Goal: Task Accomplishment & Management: Use online tool/utility

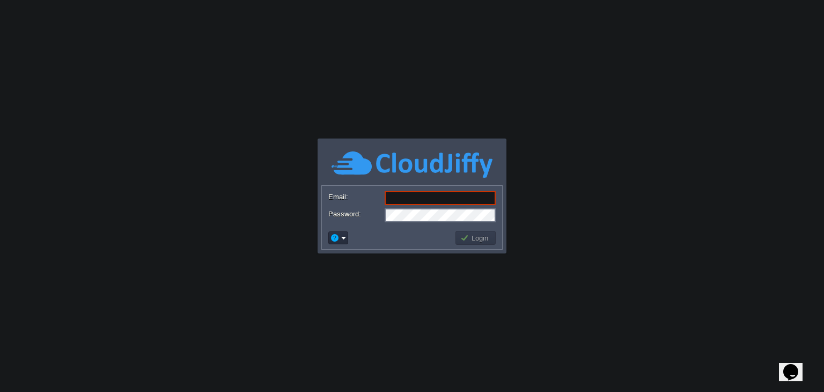
drag, startPoint x: 553, startPoint y: 116, endPoint x: 399, endPoint y: 187, distance: 169.5
click at [553, 116] on body "Application Platform v.8.10.2 Email: Password: Login" at bounding box center [412, 196] width 824 height 392
click at [395, 202] on input "Email:" at bounding box center [440, 198] width 111 height 14
type input "[EMAIL_ADDRESS][DOMAIN_NAME]"
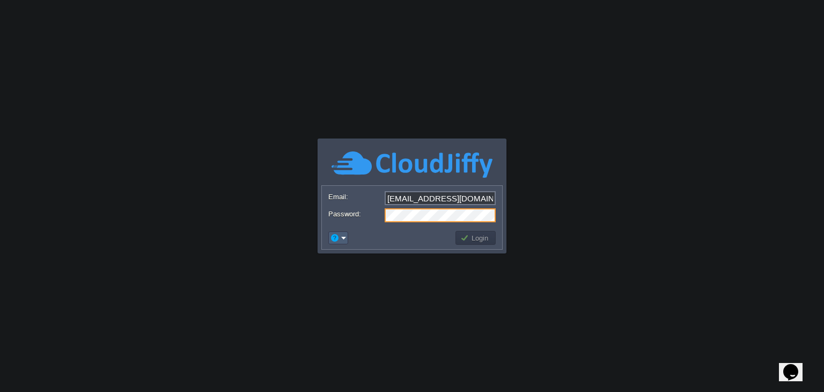
click at [344, 235] on em at bounding box center [338, 238] width 17 height 10
click at [466, 241] on button "Login" at bounding box center [475, 238] width 31 height 10
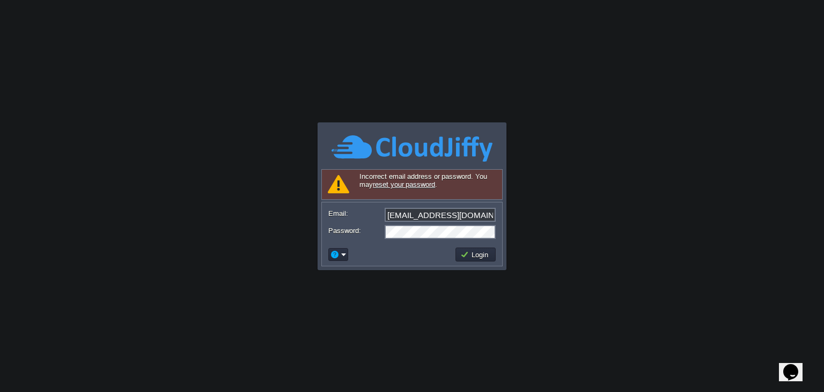
click at [416, 186] on link "reset your password" at bounding box center [404, 184] width 62 height 8
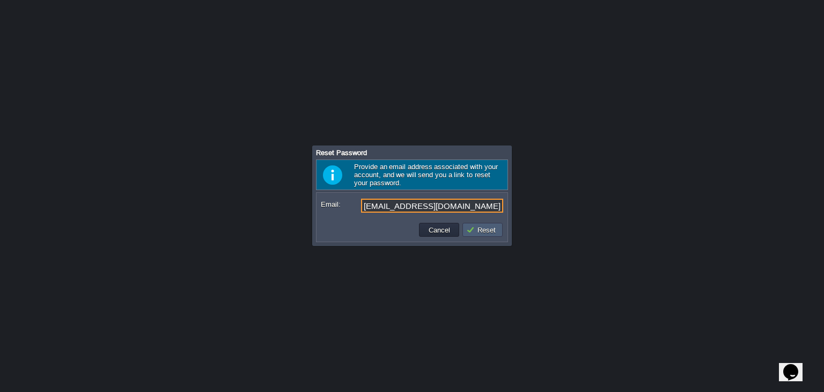
click at [481, 233] on button "Reset" at bounding box center [482, 230] width 33 height 10
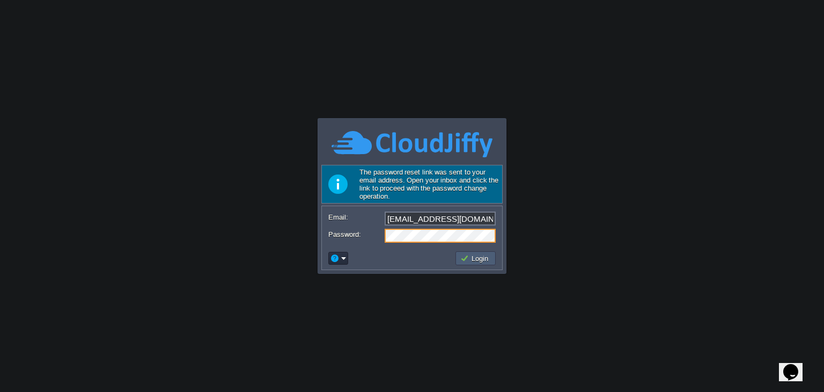
click at [475, 258] on button "Login" at bounding box center [475, 258] width 31 height 10
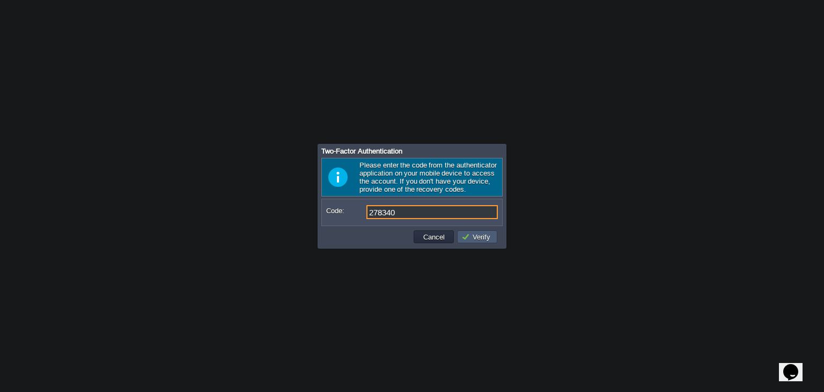
type input "278340"
click at [470, 241] on button "Verify" at bounding box center [478, 237] width 32 height 10
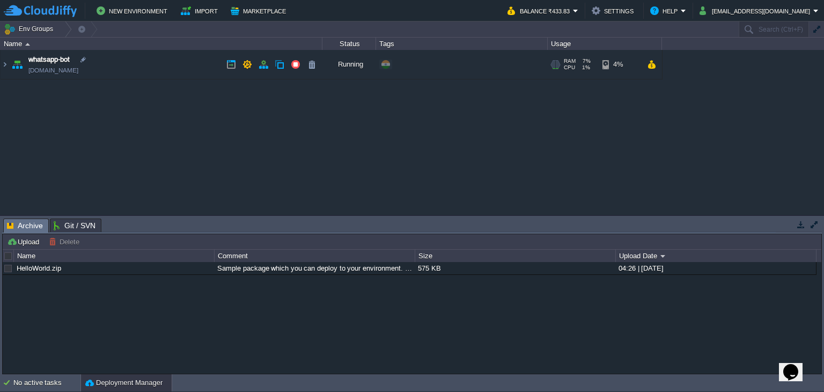
click at [132, 62] on td "whatsapp-bot [DOMAIN_NAME]" at bounding box center [162, 65] width 322 height 30
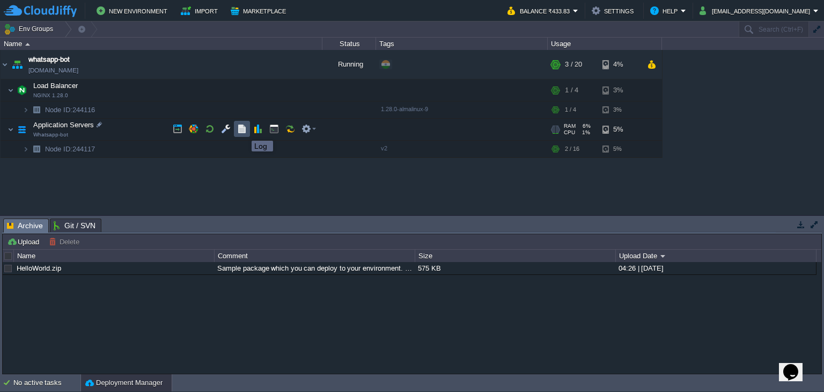
click at [244, 131] on button "button" at bounding box center [242, 129] width 10 height 10
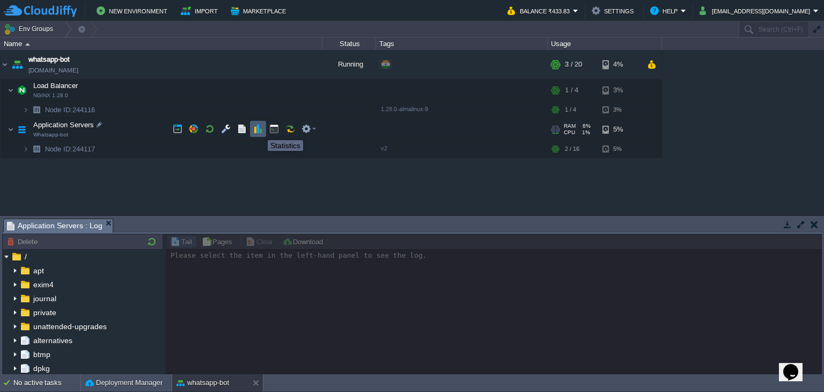
click at [260, 130] on button "button" at bounding box center [258, 129] width 10 height 10
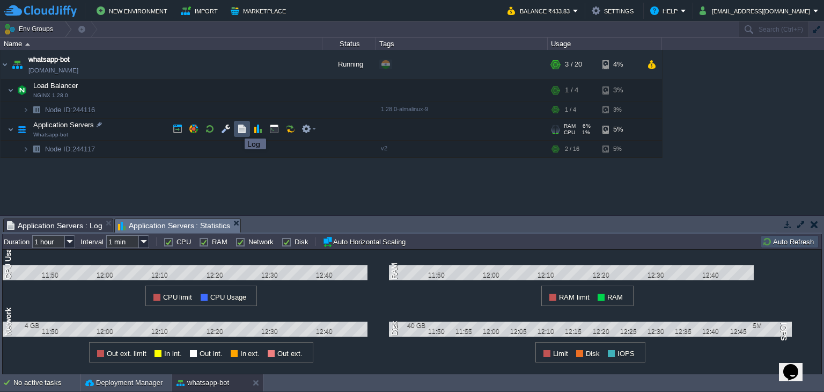
click at [237, 129] on button "button" at bounding box center [242, 129] width 10 height 10
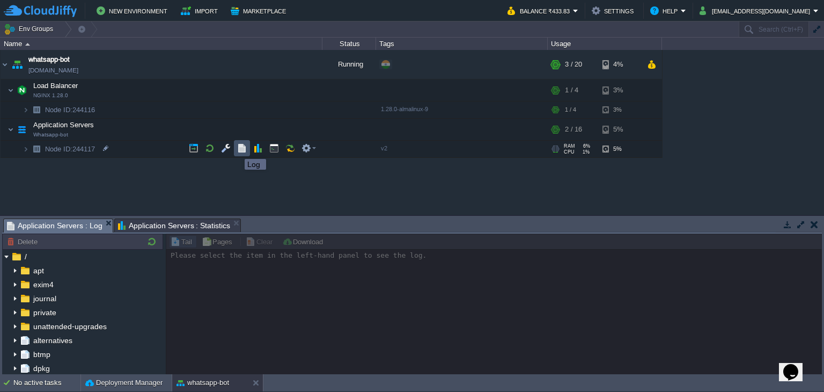
click at [243, 149] on button "button" at bounding box center [242, 148] width 10 height 10
click at [241, 145] on button "button" at bounding box center [242, 148] width 10 height 10
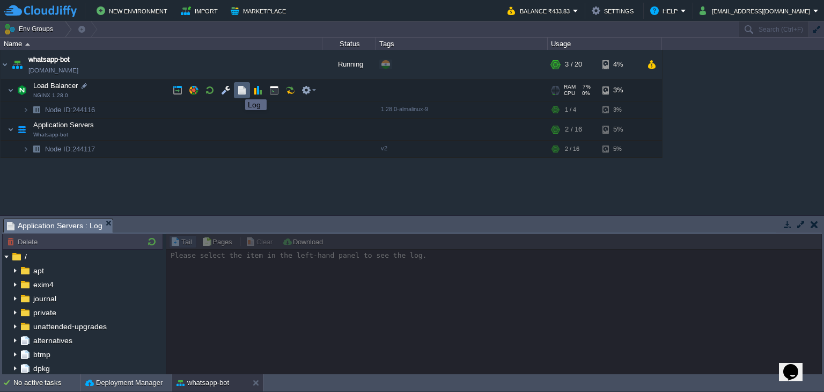
click at [237, 90] on button "button" at bounding box center [242, 90] width 10 height 10
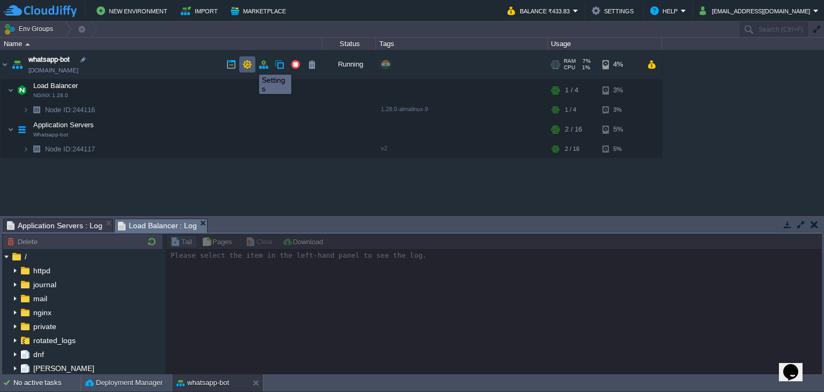
click at [249, 65] on button "button" at bounding box center [248, 65] width 10 height 10
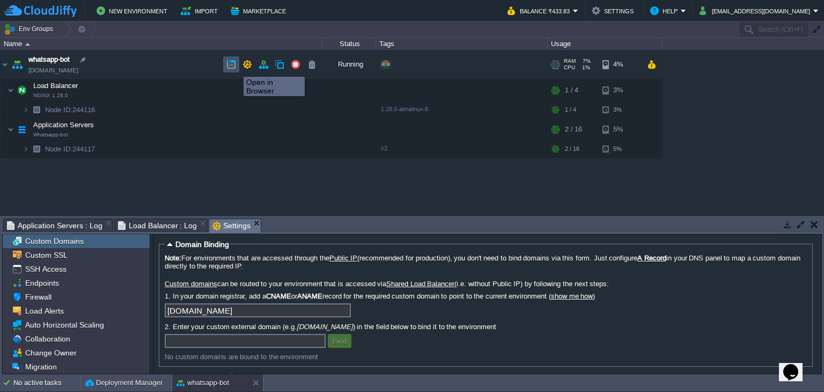
click at [233, 67] on button "button" at bounding box center [231, 65] width 10 height 10
click at [246, 63] on button "button" at bounding box center [248, 65] width 10 height 10
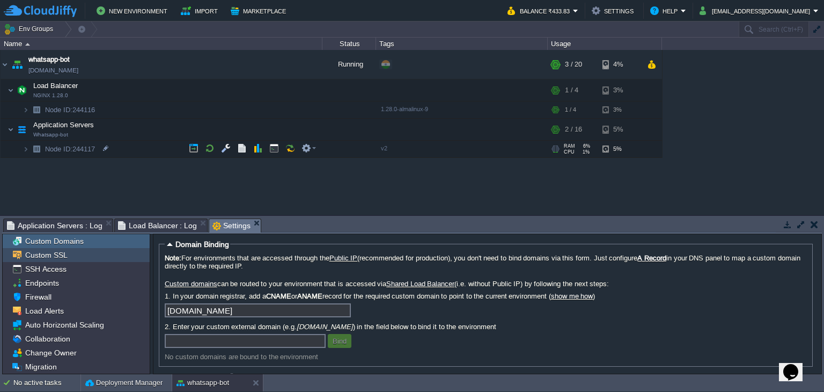
click at [105, 256] on div "Custom SSL" at bounding box center [76, 255] width 147 height 14
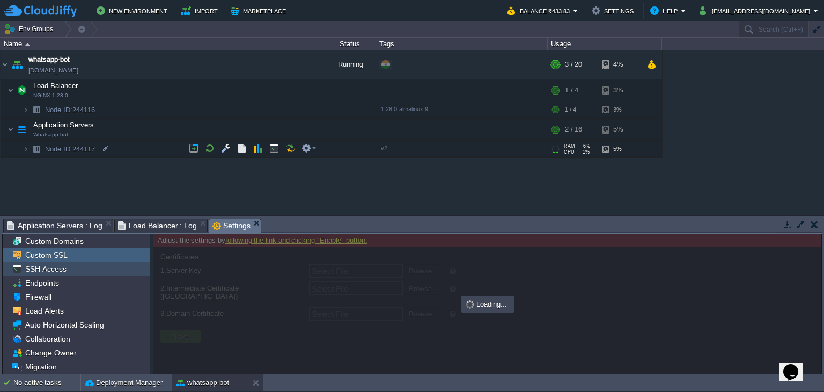
click at [112, 269] on div "SSH Access" at bounding box center [76, 269] width 147 height 14
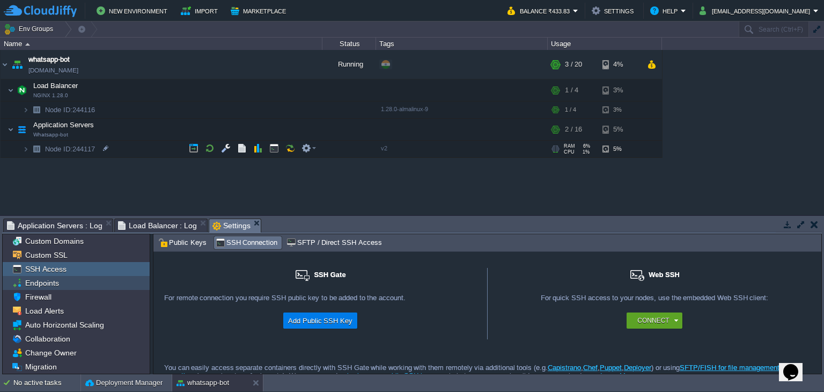
click at [113, 280] on div "Endpoints" at bounding box center [76, 283] width 147 height 14
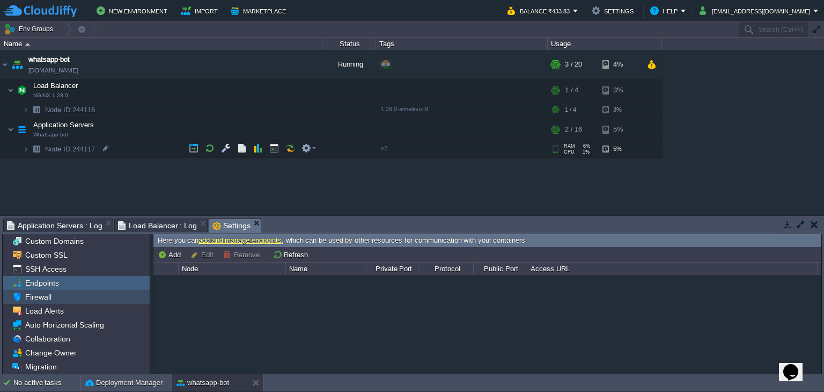
click at [115, 296] on div "Firewall" at bounding box center [76, 297] width 147 height 14
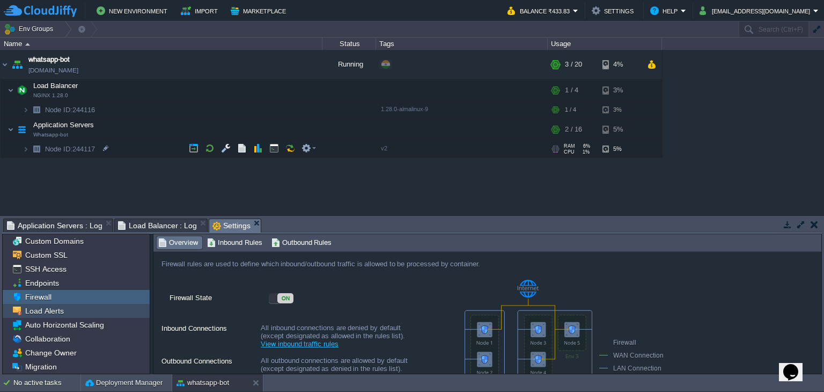
click at [118, 309] on div "Load Alerts" at bounding box center [76, 311] width 147 height 14
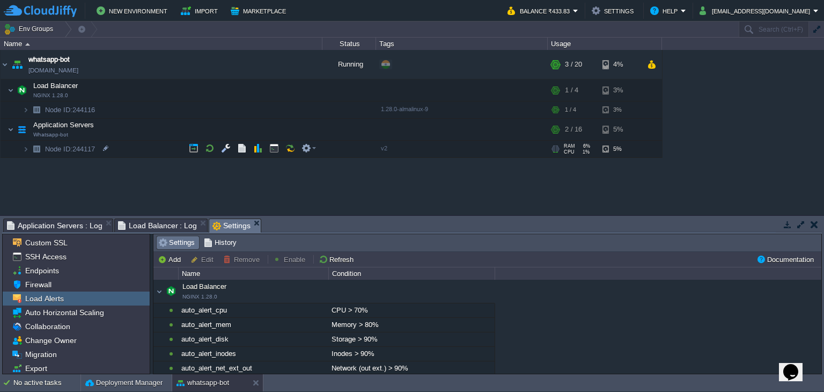
scroll to position [28, 0]
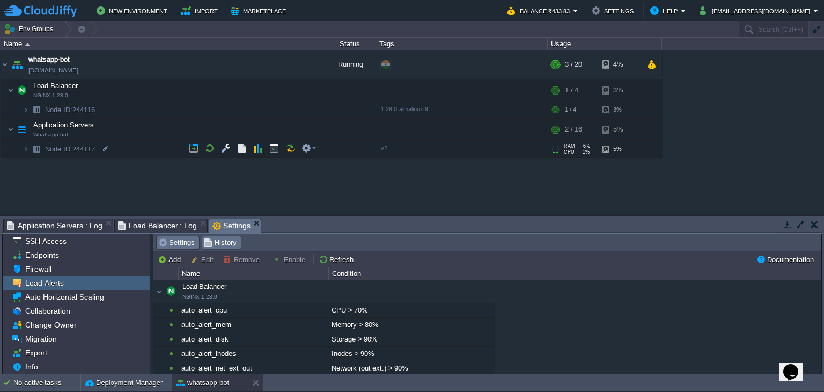
click at [225, 244] on span "History" at bounding box center [220, 243] width 33 height 12
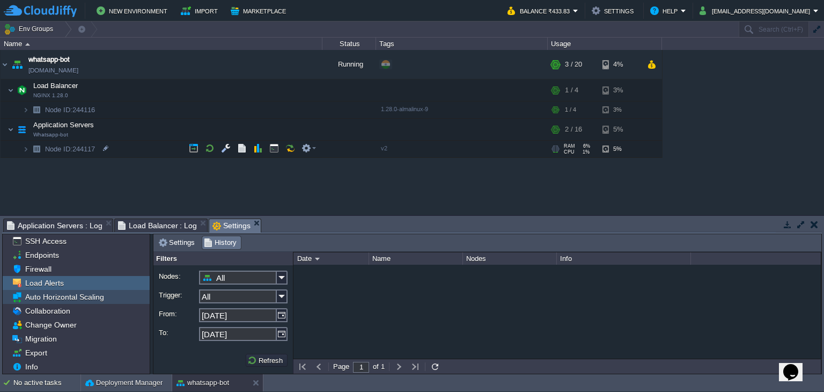
click at [121, 296] on div "Auto Horizontal Scaling" at bounding box center [76, 297] width 147 height 14
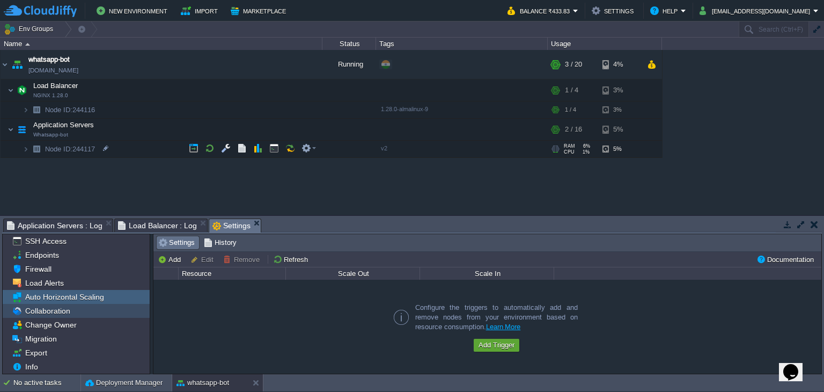
click at [109, 308] on div "Collaboration" at bounding box center [76, 311] width 147 height 14
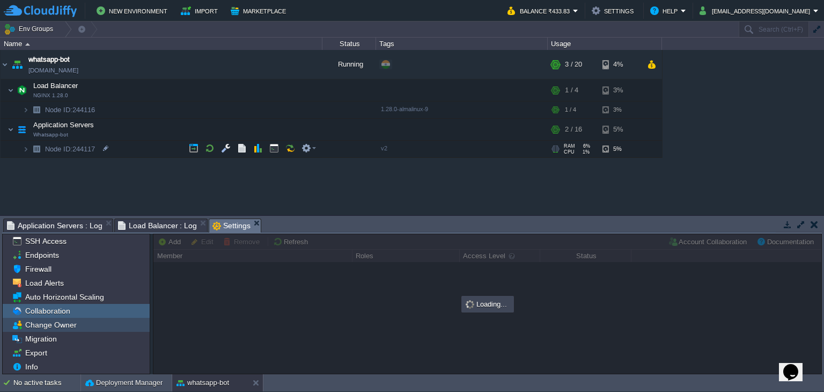
click at [111, 325] on div "Change Owner" at bounding box center [76, 325] width 147 height 14
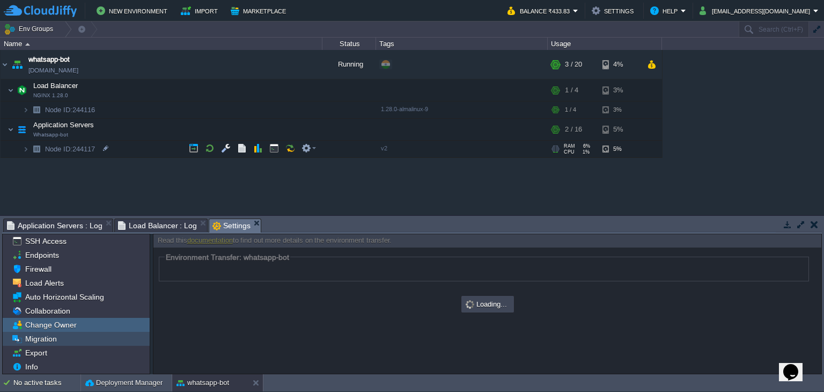
click at [108, 340] on div "Migration" at bounding box center [76, 339] width 147 height 14
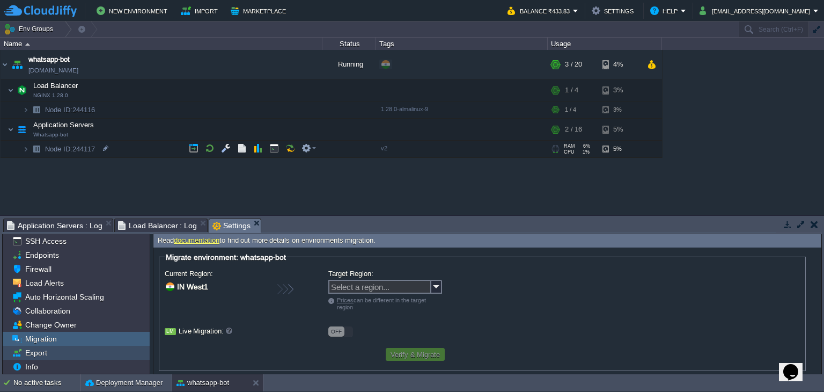
click at [111, 355] on div "Export" at bounding box center [76, 353] width 147 height 14
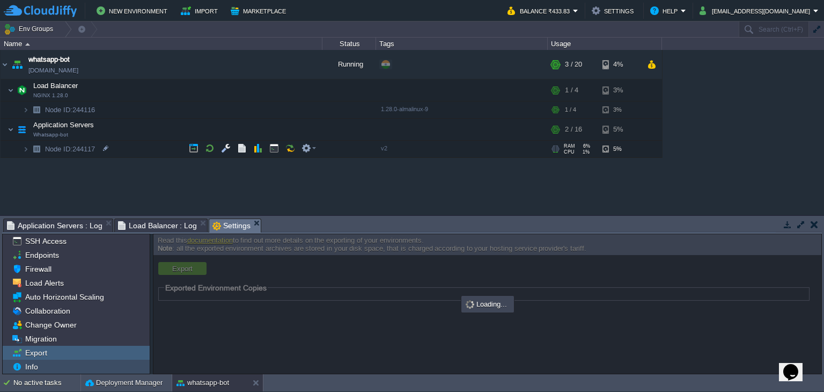
click at [113, 372] on div "Info" at bounding box center [76, 367] width 147 height 14
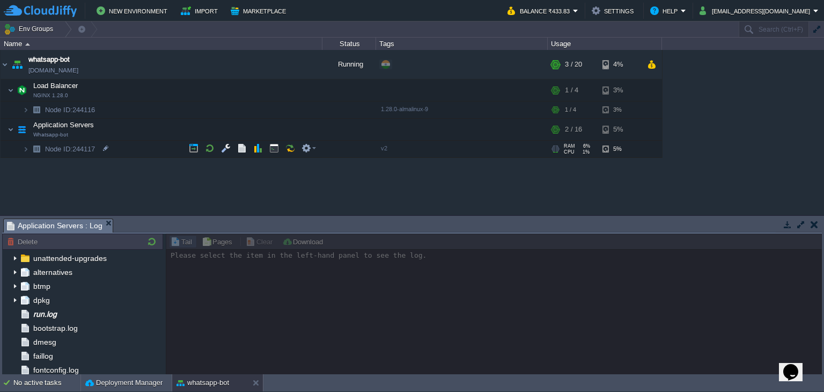
scroll to position [107, 0]
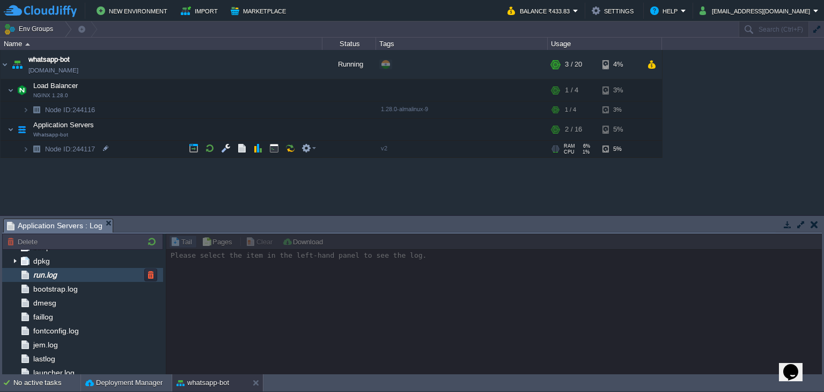
click at [113, 274] on div "run.log" at bounding box center [82, 275] width 161 height 14
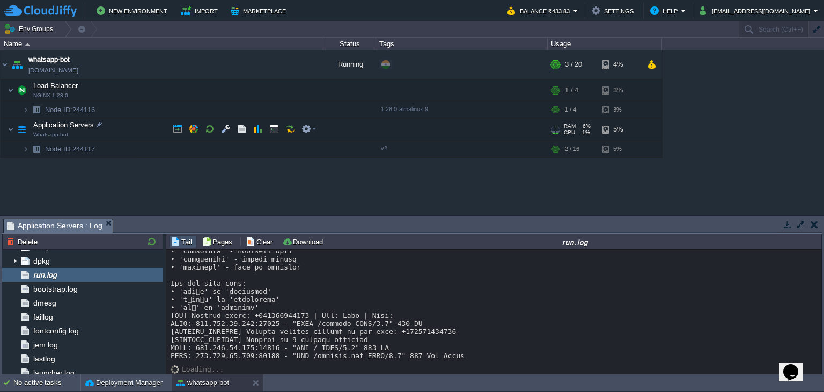
scroll to position [8819, 0]
click at [455, 368] on div "Loading..." at bounding box center [494, 313] width 656 height 126
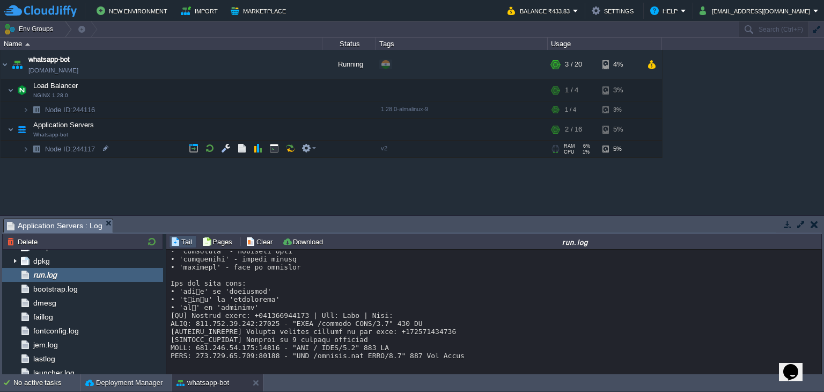
click at [272, 366] on div "Loading..." at bounding box center [494, 313] width 656 height 126
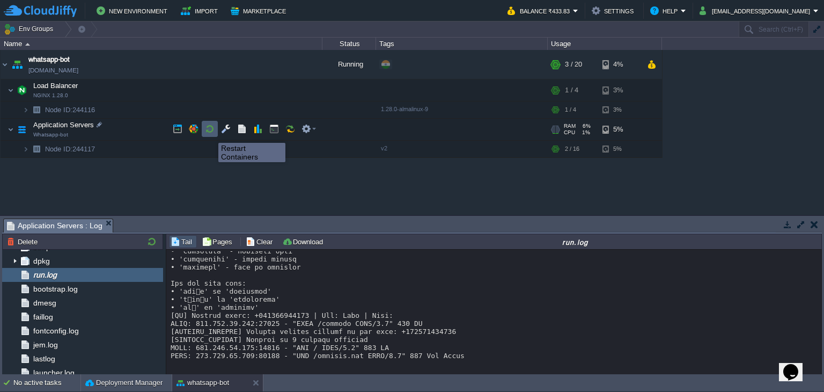
click at [209, 129] on button "button" at bounding box center [210, 129] width 10 height 10
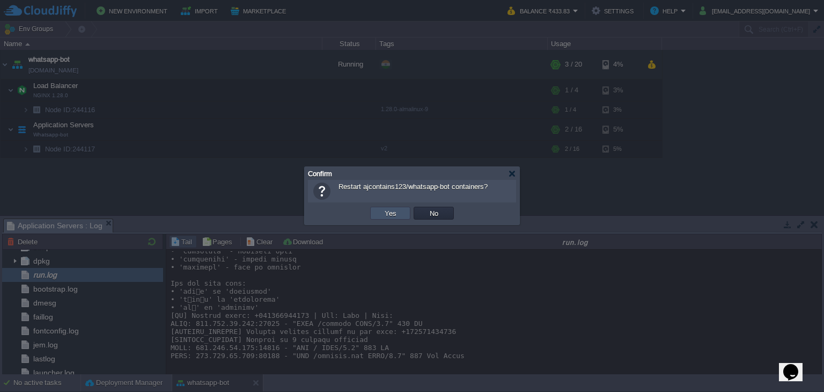
click at [389, 215] on button "Yes" at bounding box center [391, 213] width 18 height 10
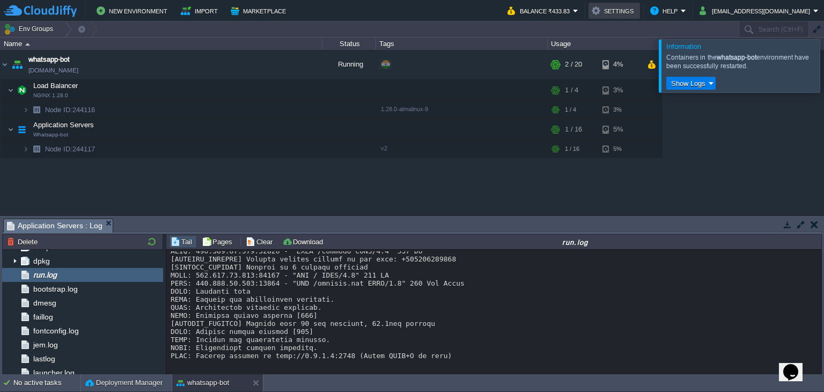
click at [629, 18] on td "Settings" at bounding box center [615, 11] width 52 height 16
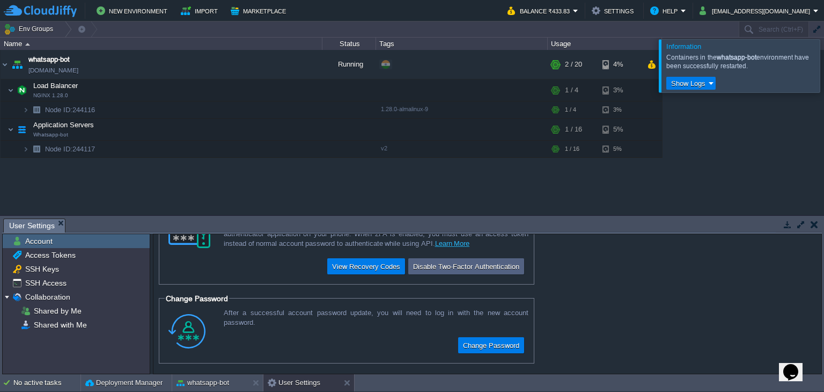
scroll to position [45, 0]
click at [815, 13] on em "[EMAIL_ADDRESS][DOMAIN_NAME]" at bounding box center [759, 10] width 119 height 13
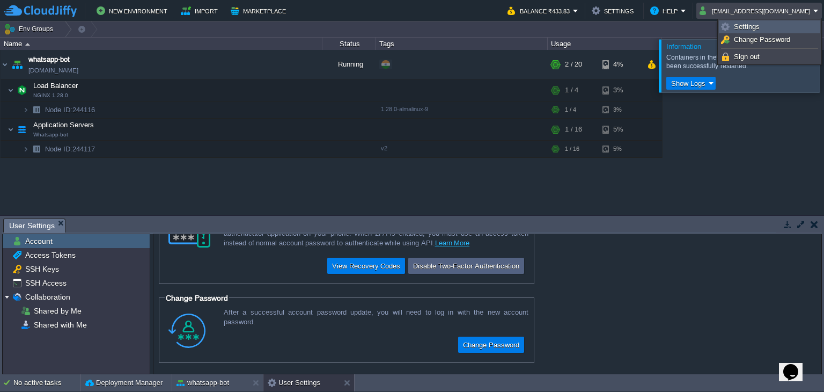
click at [775, 28] on link "Settings" at bounding box center [770, 27] width 100 height 12
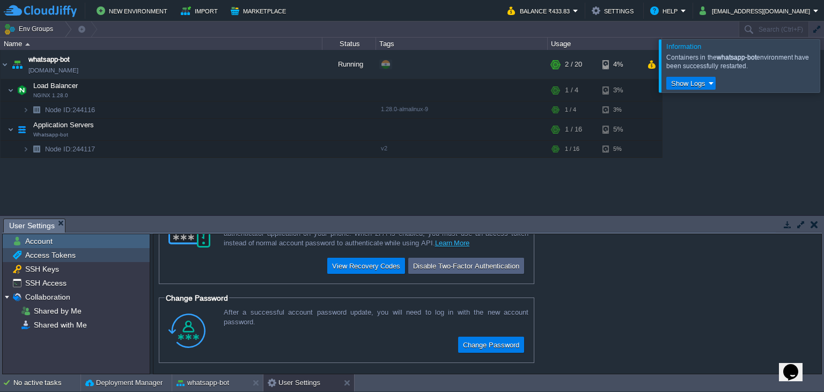
click at [61, 250] on span "Access Tokens" at bounding box center [50, 255] width 54 height 10
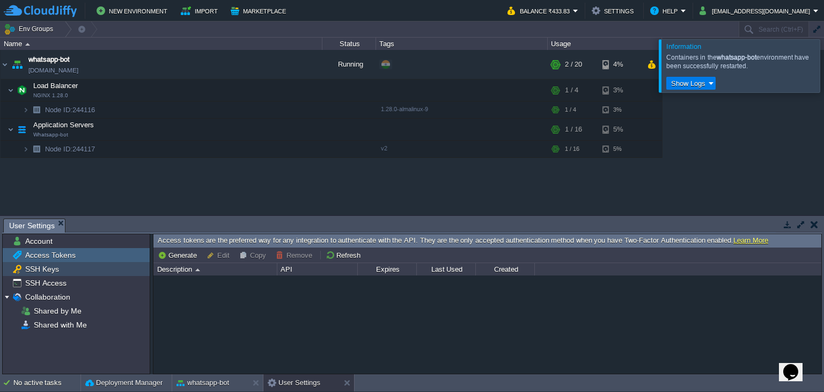
click at [64, 267] on div "SSH Keys" at bounding box center [76, 269] width 147 height 14
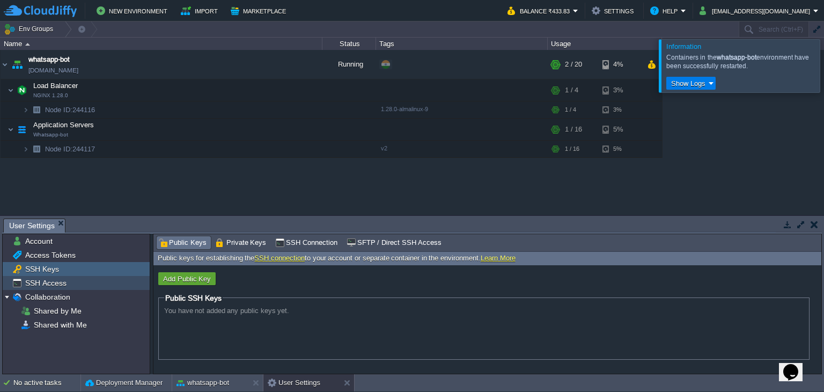
click at [94, 288] on div "SSH Access" at bounding box center [76, 283] width 147 height 14
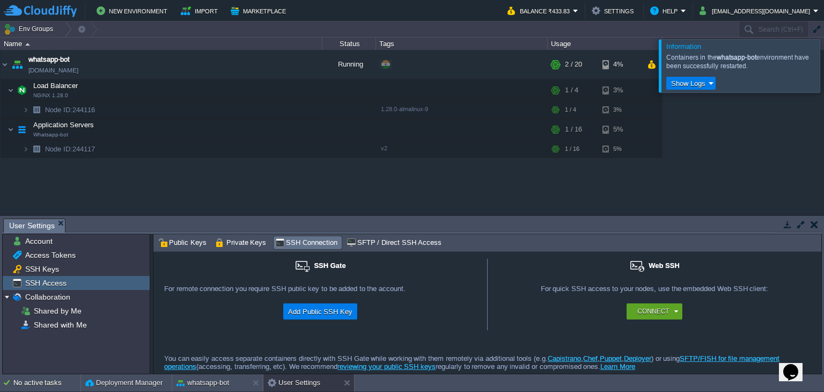
scroll to position [0, 0]
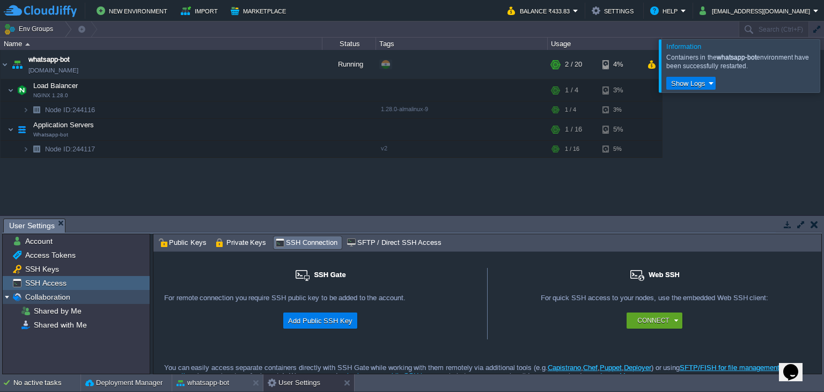
click at [68, 294] on span "Collaboration" at bounding box center [47, 297] width 49 height 10
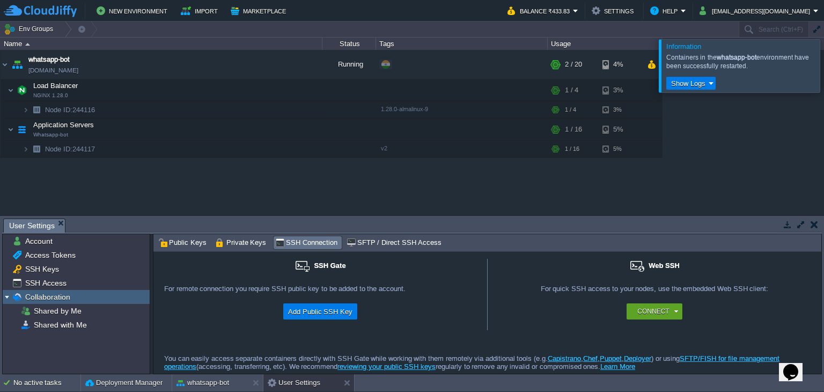
scroll to position [12, 0]
click at [113, 310] on div "Shared by Me" at bounding box center [76, 311] width 147 height 14
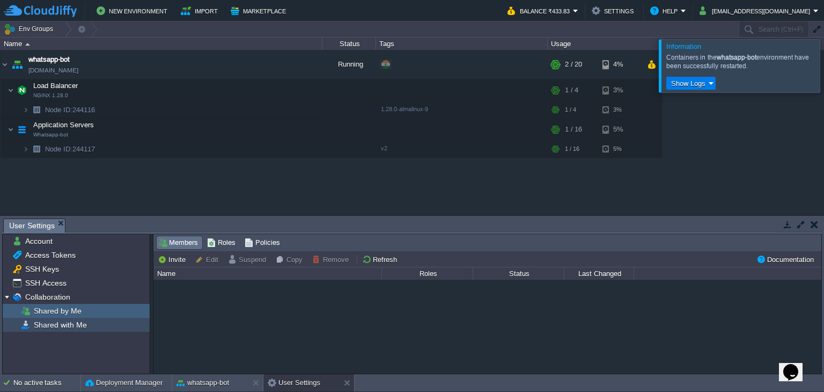
click at [67, 328] on span "Shared with Me" at bounding box center [60, 325] width 57 height 10
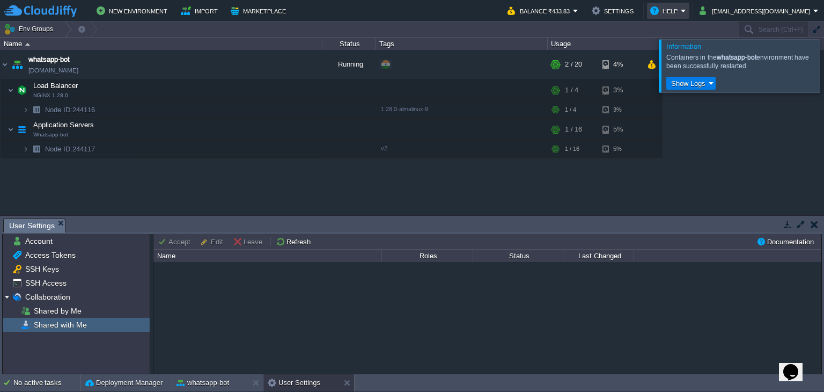
click at [686, 11] on em "Help" at bounding box center [668, 10] width 36 height 13
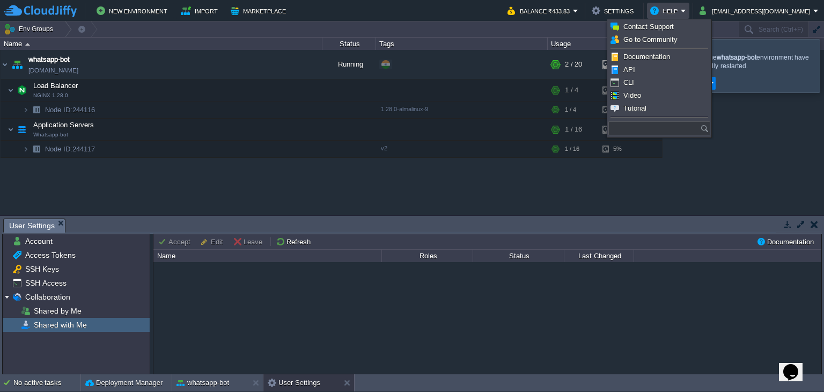
click at [655, 128] on input "text" at bounding box center [655, 128] width 92 height 14
click at [647, 126] on input "text" at bounding box center [655, 128] width 92 height 14
type input "How do I..?"
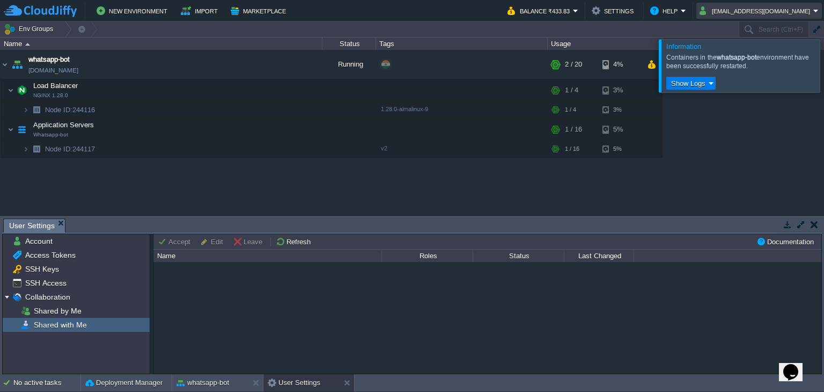
click at [808, 11] on button "[EMAIL_ADDRESS][DOMAIN_NAME]" at bounding box center [757, 10] width 114 height 13
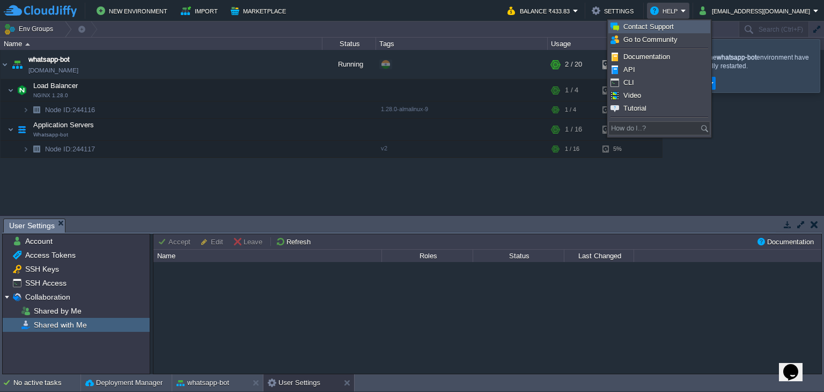
click at [657, 29] on span "Contact Support" at bounding box center [649, 27] width 50 height 8
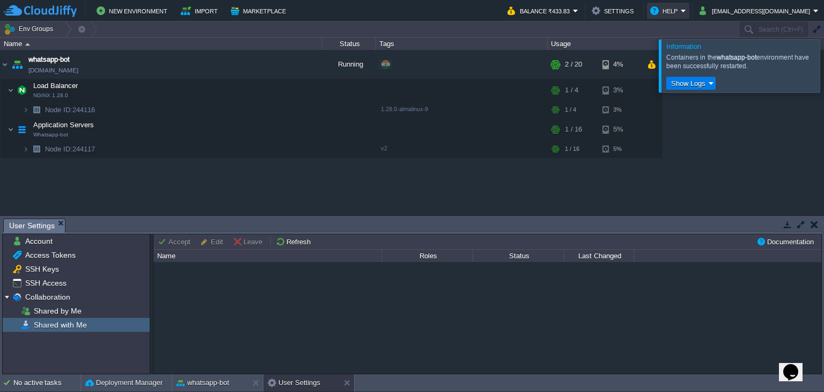
click at [681, 9] on button "Help" at bounding box center [665, 10] width 31 height 13
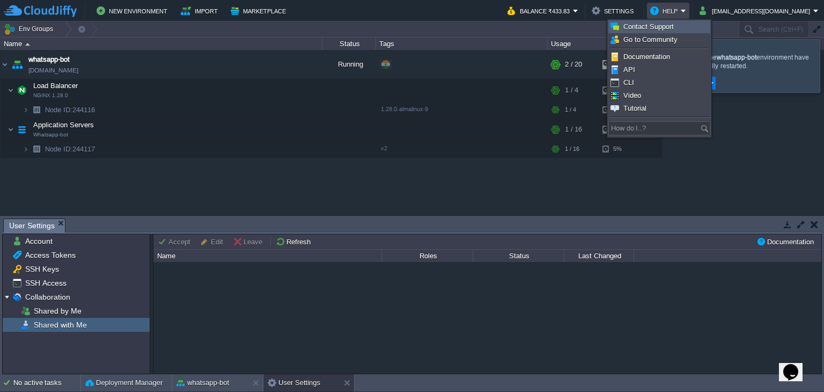
click at [680, 25] on link "Contact Support" at bounding box center [659, 27] width 101 height 12
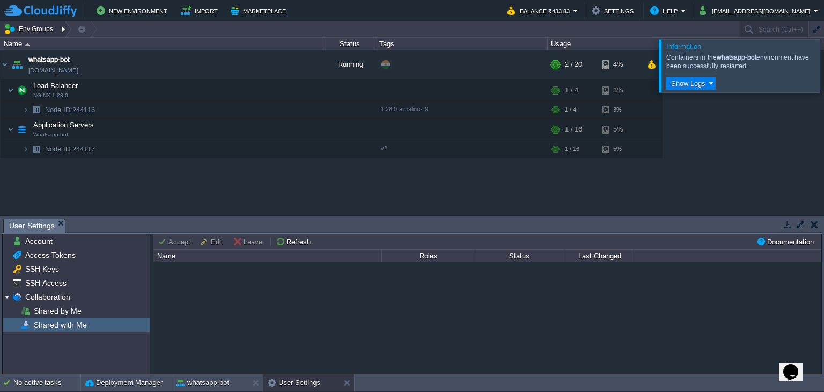
click at [60, 27] on div at bounding box center [64, 29] width 14 height 16
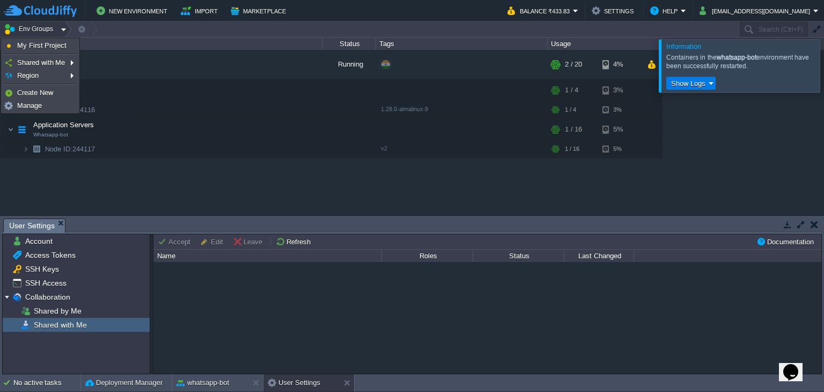
click at [60, 27] on div at bounding box center [64, 29] width 14 height 16
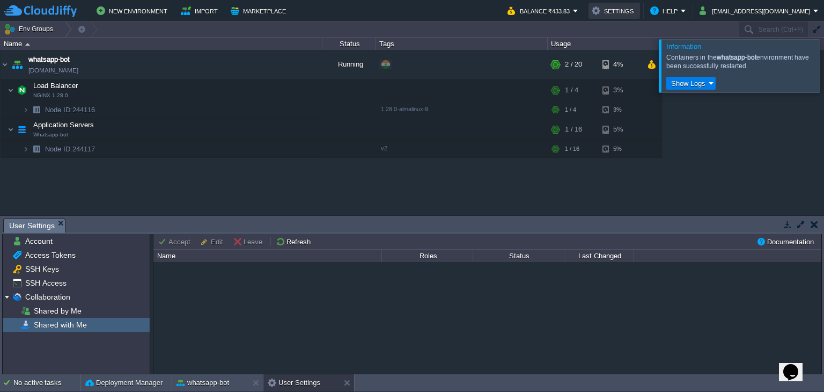
click at [637, 10] on button "Settings" at bounding box center [614, 10] width 45 height 13
click at [792, 12] on button "[EMAIL_ADDRESS][DOMAIN_NAME]" at bounding box center [757, 10] width 114 height 13
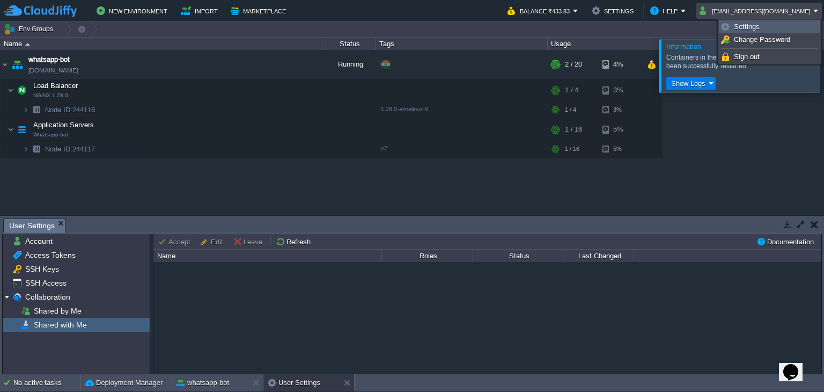
click at [775, 29] on link "Settings" at bounding box center [770, 27] width 100 height 12
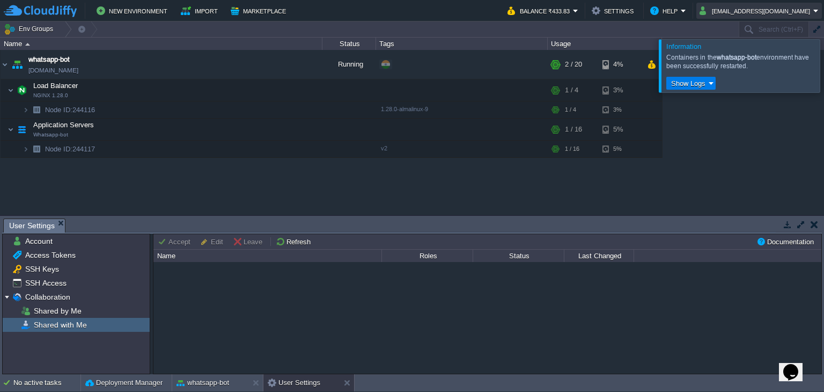
click at [779, 13] on button "[EMAIL_ADDRESS][DOMAIN_NAME]" at bounding box center [757, 10] width 114 height 13
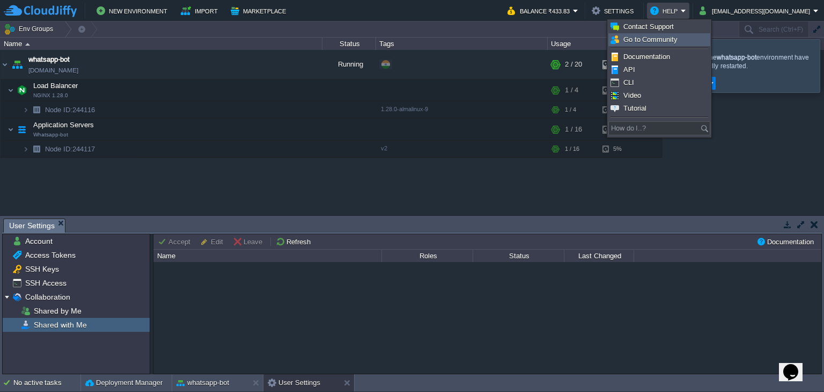
click at [669, 36] on span "Go to Community" at bounding box center [651, 39] width 54 height 8
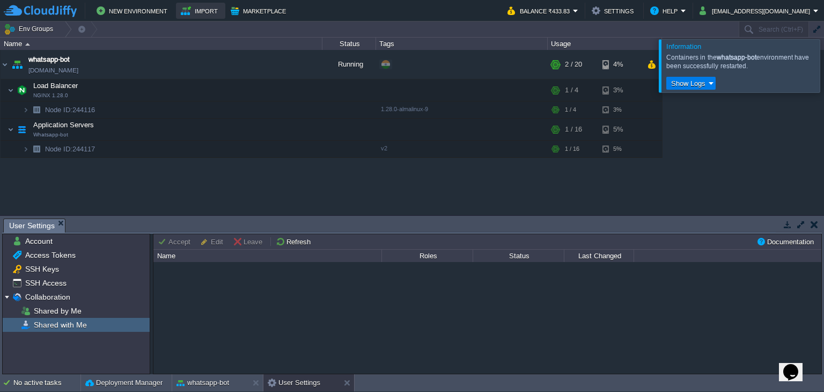
click at [181, 7] on button "Import" at bounding box center [201, 10] width 40 height 13
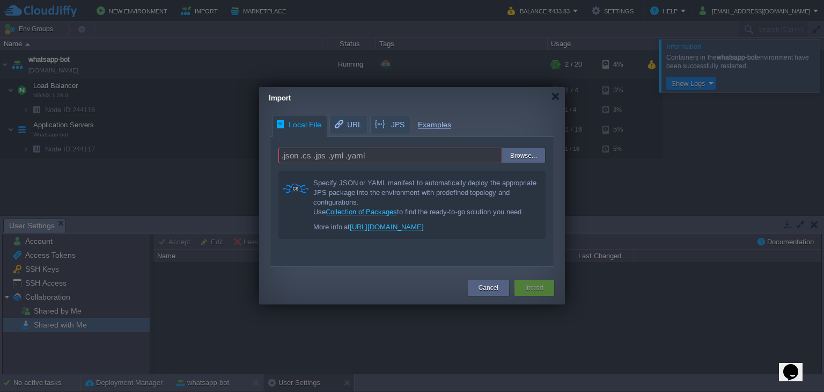
click at [557, 101] on div "Import" at bounding box center [417, 98] width 296 height 22
click at [554, 97] on div at bounding box center [556, 96] width 8 height 8
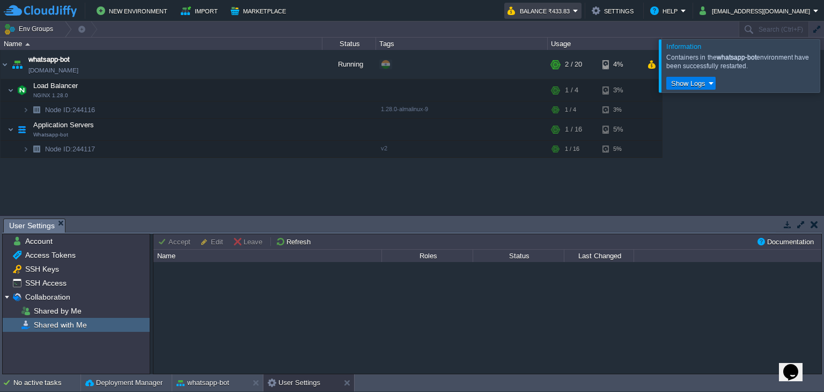
click at [579, 11] on em "Balance ₹433.83" at bounding box center [543, 10] width 71 height 13
click at [543, 173] on div "whatsapp-bot [DOMAIN_NAME] Running + Add to Env Group RAM 6% CPU 1% 2 / 20 4% L…" at bounding box center [412, 132] width 824 height 165
click at [824, 66] on div at bounding box center [837, 65] width 0 height 53
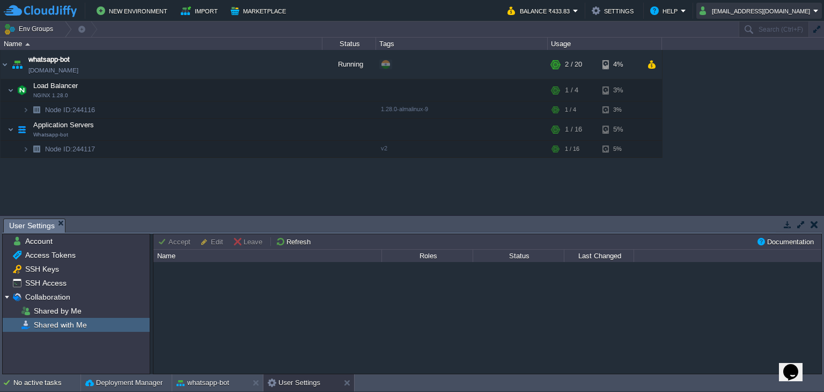
click at [808, 13] on button "[EMAIL_ADDRESS][DOMAIN_NAME]" at bounding box center [757, 10] width 114 height 13
click at [726, 89] on div "whatsapp-bot [DOMAIN_NAME] Running + Add to Env Group RAM 6% CPU 1% 2 / 20 4% L…" at bounding box center [412, 132] width 824 height 165
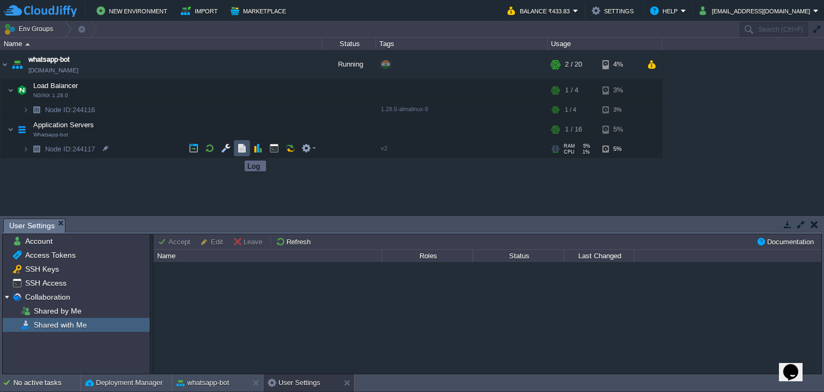
click at [239, 151] on button "button" at bounding box center [242, 148] width 10 height 10
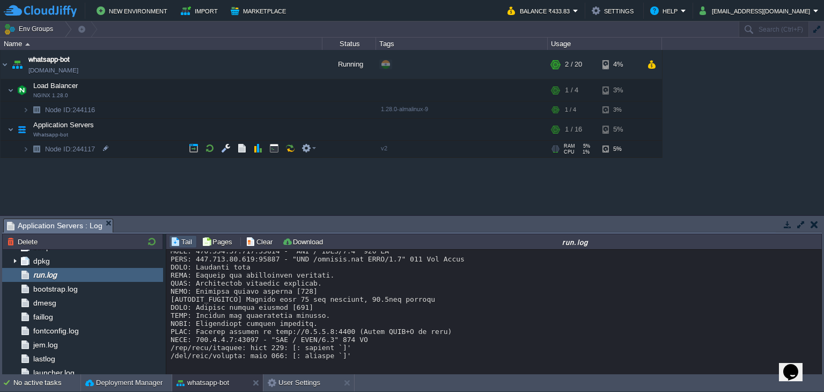
scroll to position [8917, 0]
